Goal: Task Accomplishment & Management: Use online tool/utility

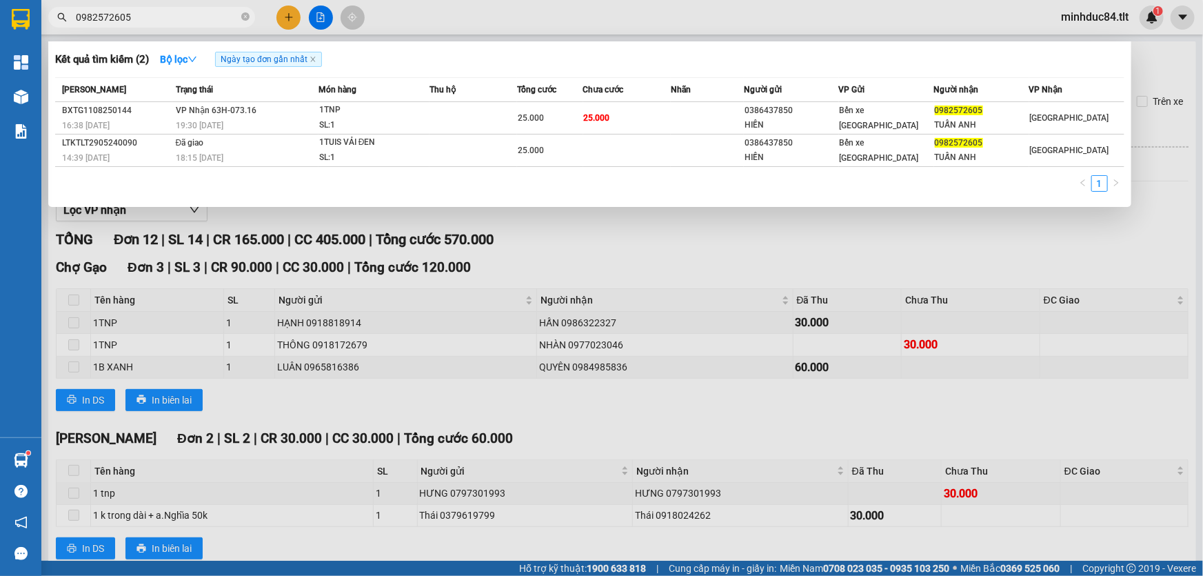
scroll to position [398, 0]
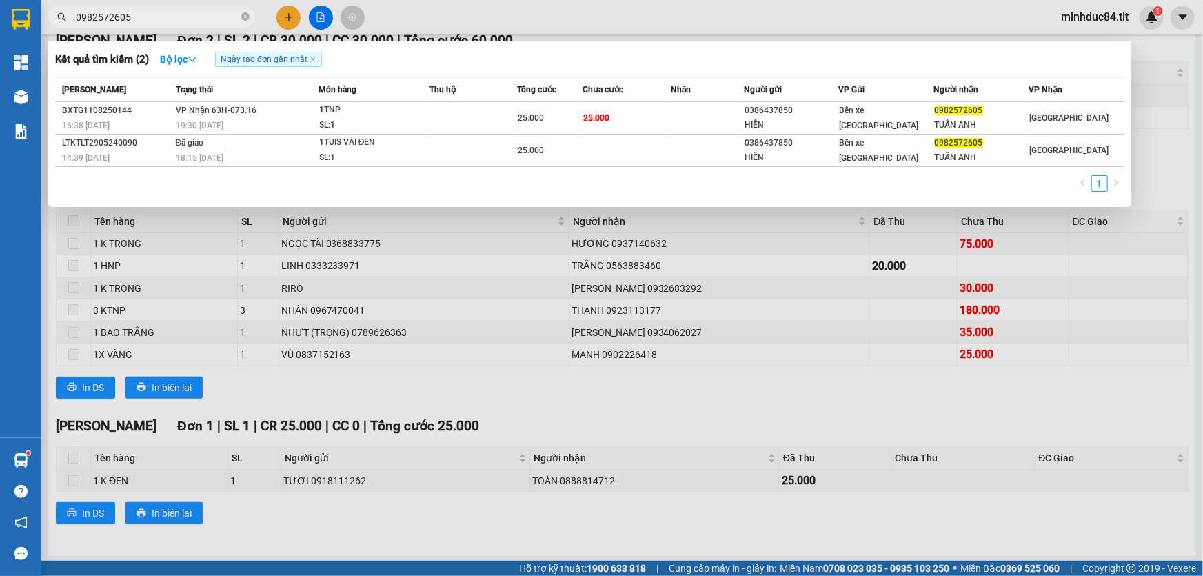
click at [250, 23] on span "0982572605" at bounding box center [151, 17] width 207 height 21
click at [248, 21] on span at bounding box center [245, 17] width 8 height 13
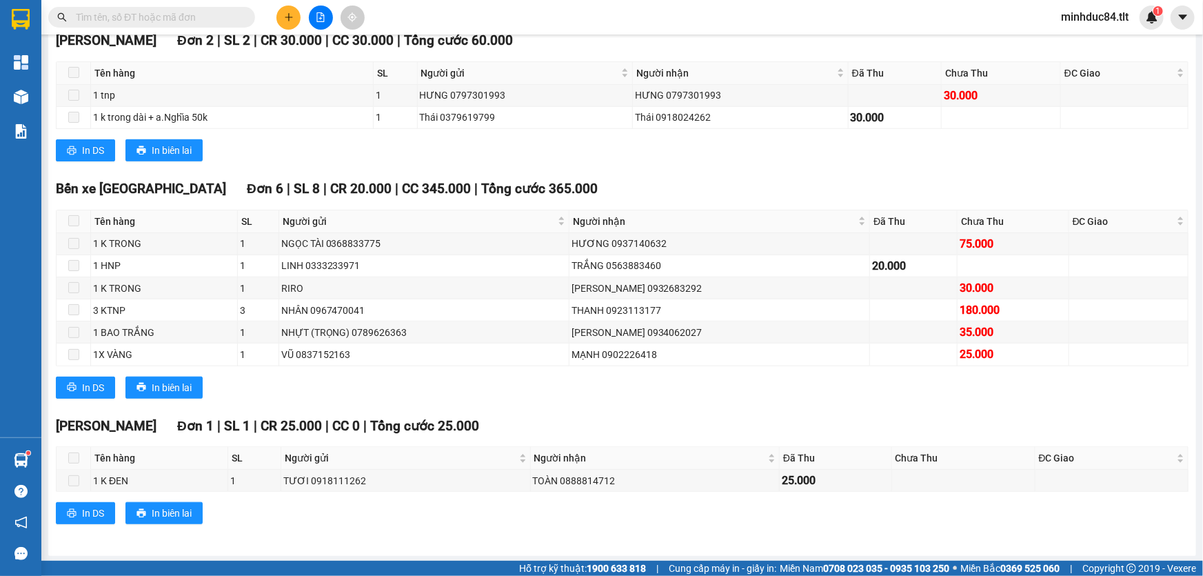
click at [223, 19] on input "text" at bounding box center [157, 17] width 163 height 15
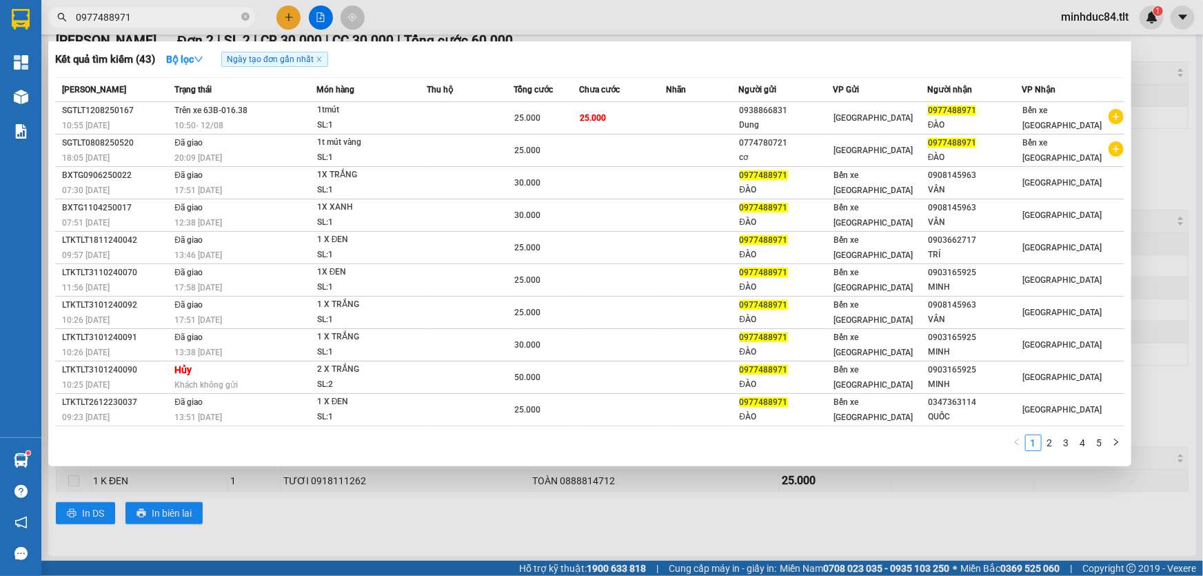
type input "0977488971"
drag, startPoint x: 310, startPoint y: 509, endPoint x: 301, endPoint y: 497, distance: 15.3
click at [310, 508] on div at bounding box center [601, 288] width 1203 height 576
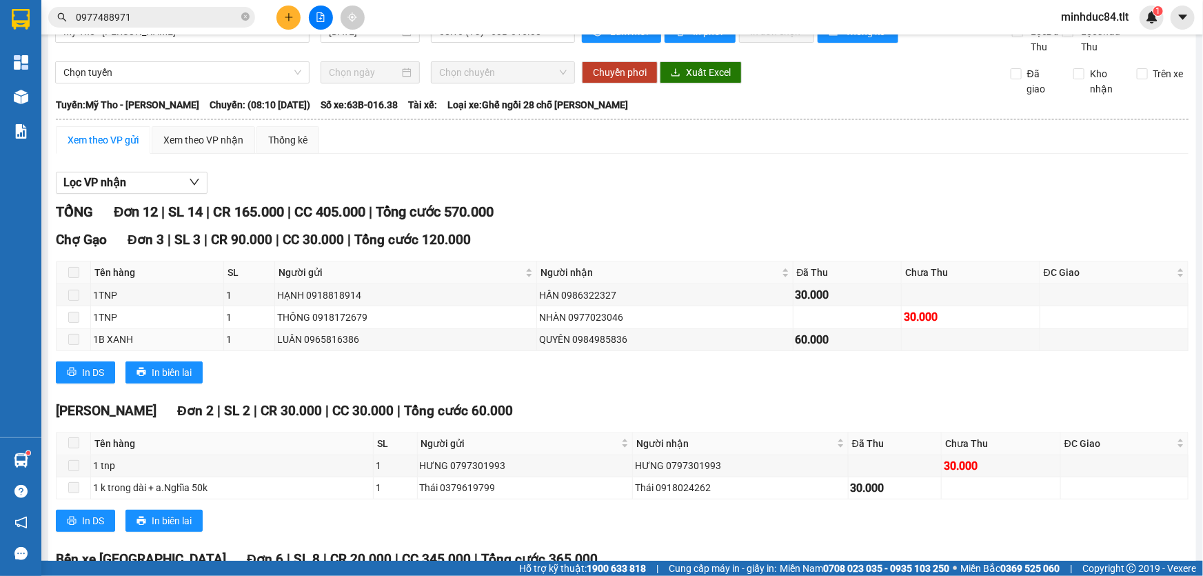
scroll to position [0, 0]
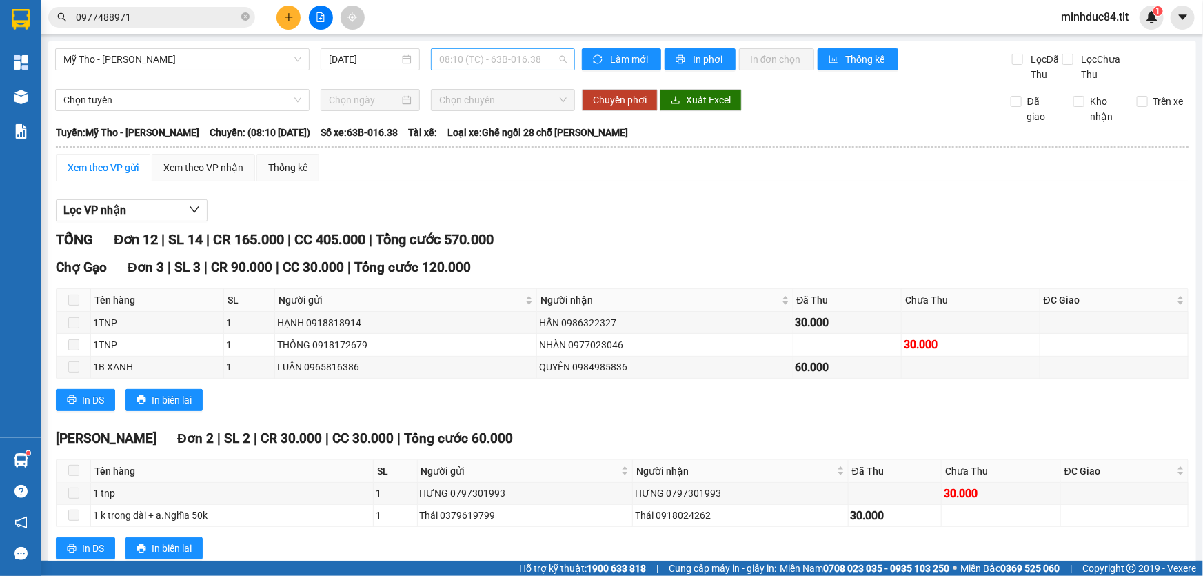
click at [476, 60] on span "08:10 (TC) - 63B-016.38" at bounding box center [503, 59] width 128 height 21
drag, startPoint x: 203, startPoint y: 50, endPoint x: 152, endPoint y: 116, distance: 83.6
click at [203, 51] on span "Mỹ Tho - [PERSON_NAME]" at bounding box center [182, 59] width 238 height 21
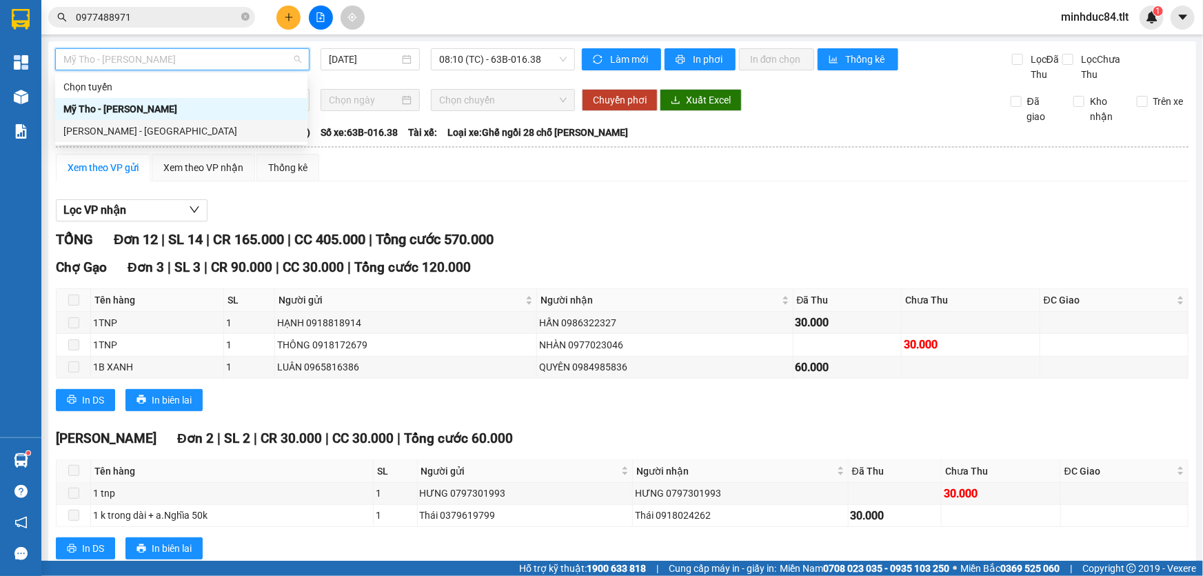
click at [124, 139] on div "[PERSON_NAME] - [GEOGRAPHIC_DATA]" at bounding box center [181, 131] width 252 height 22
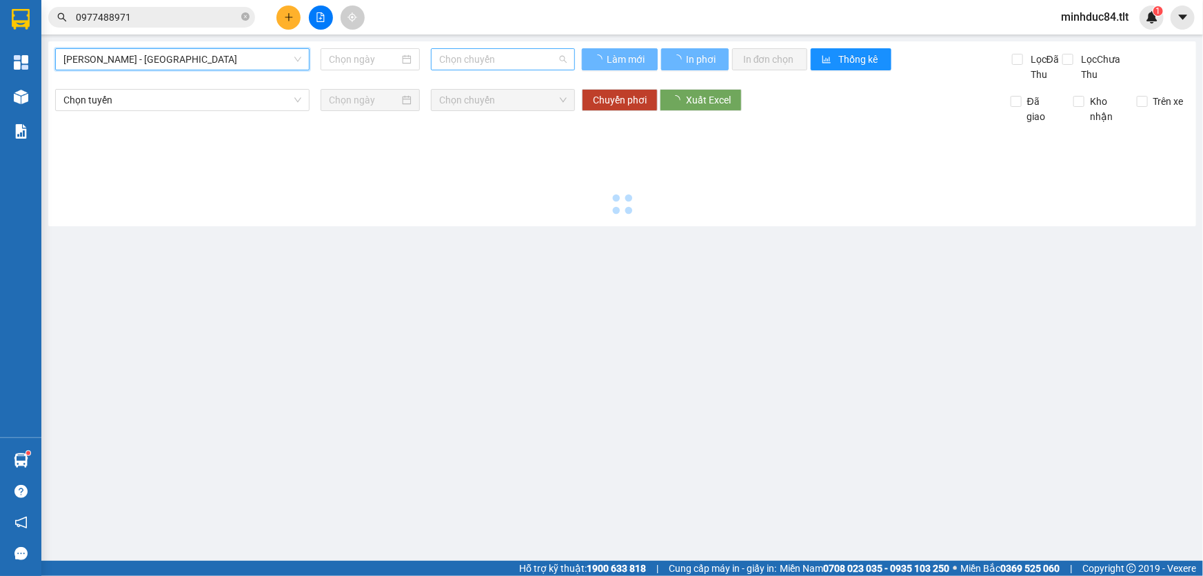
click at [510, 59] on span "Chọn chuyến" at bounding box center [503, 59] width 128 height 21
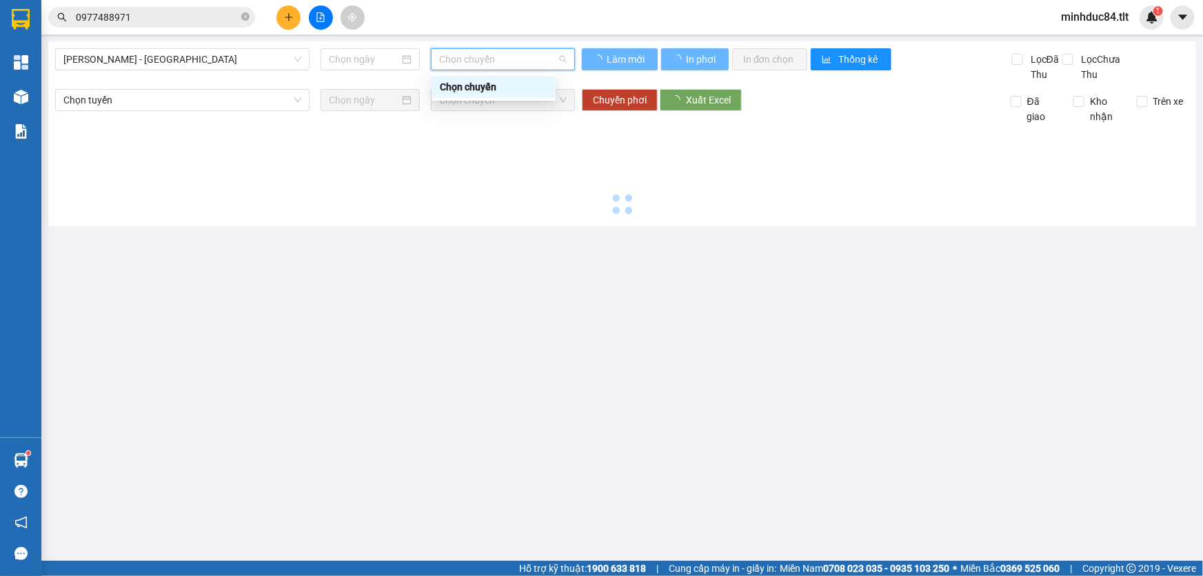
type input "[DATE]"
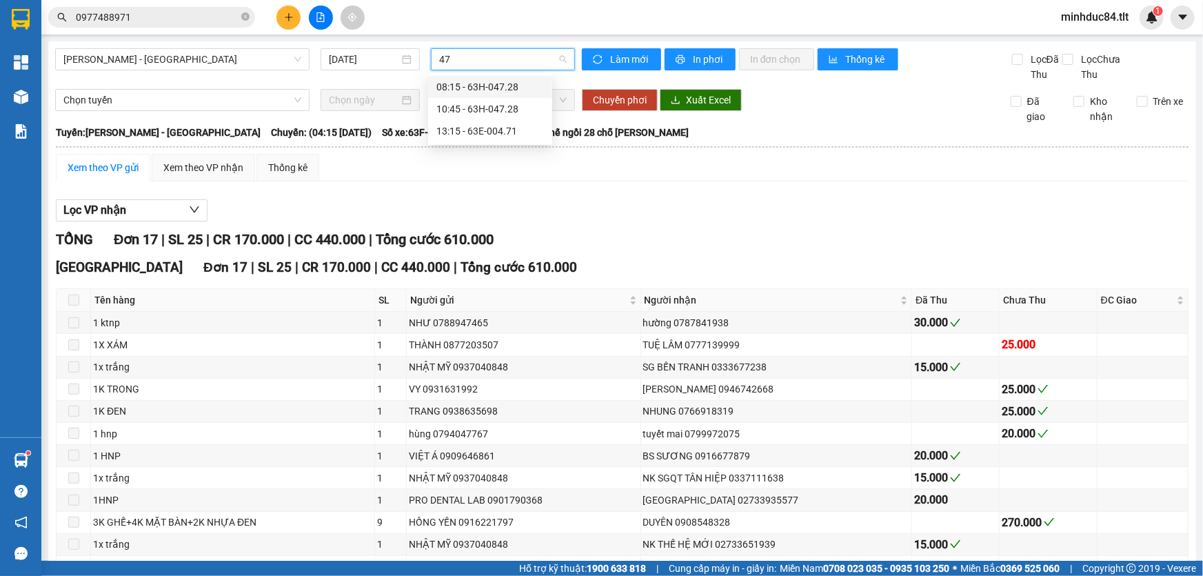
type input "471"
click at [522, 90] on div "13:15 - 63E-004.71" at bounding box center [491, 86] width 108 height 15
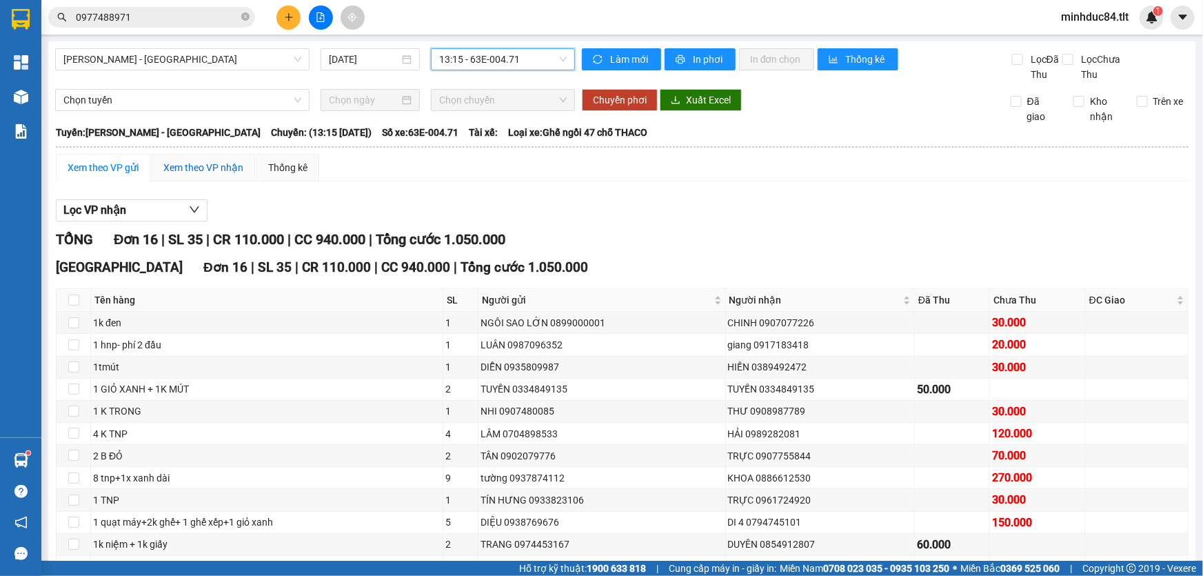
click at [190, 172] on div "Xem theo VP nhận" at bounding box center [203, 167] width 80 height 15
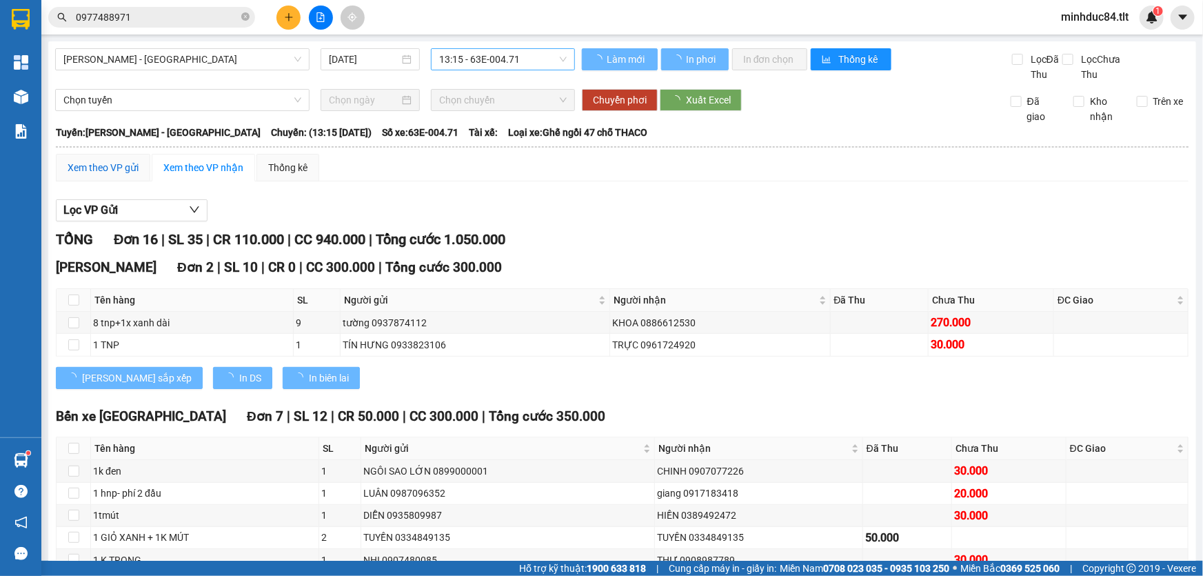
click at [126, 164] on div "Xem theo VP gửi" at bounding box center [103, 167] width 71 height 15
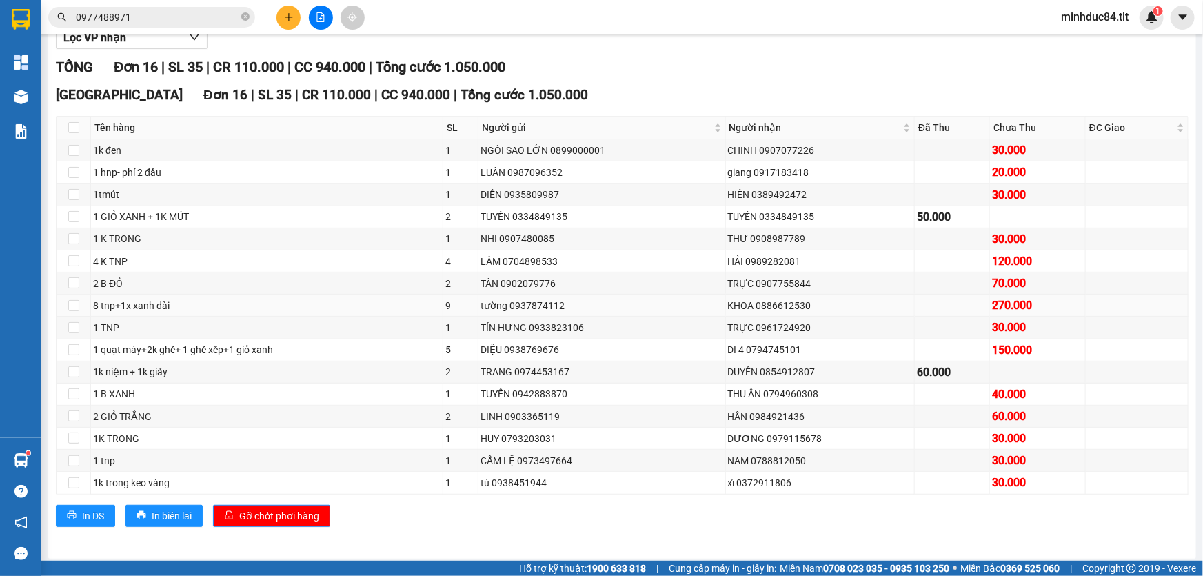
scroll to position [174, 0]
